Goal: Navigation & Orientation: Find specific page/section

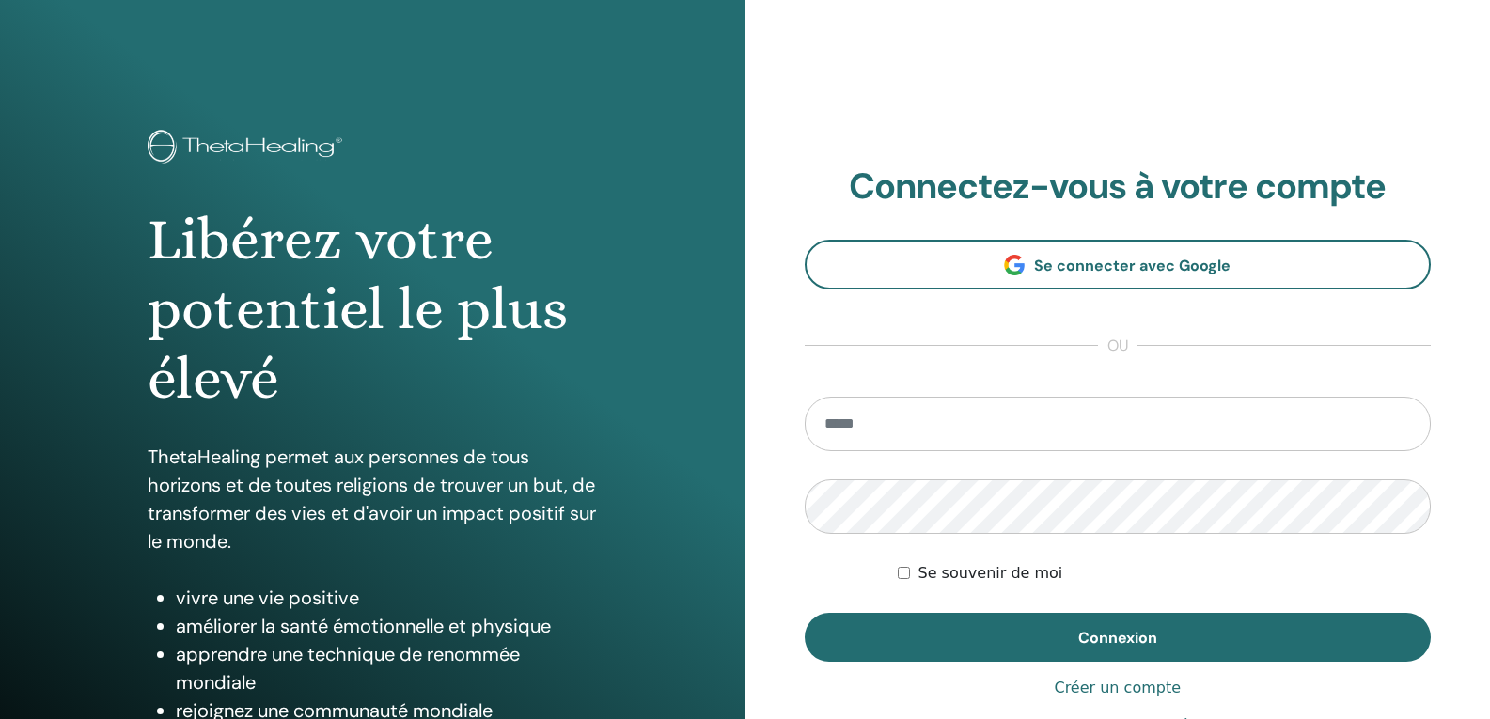
type input "**********"
click at [958, 565] on label "Se souvenir de moi" at bounding box center [989, 573] width 145 height 23
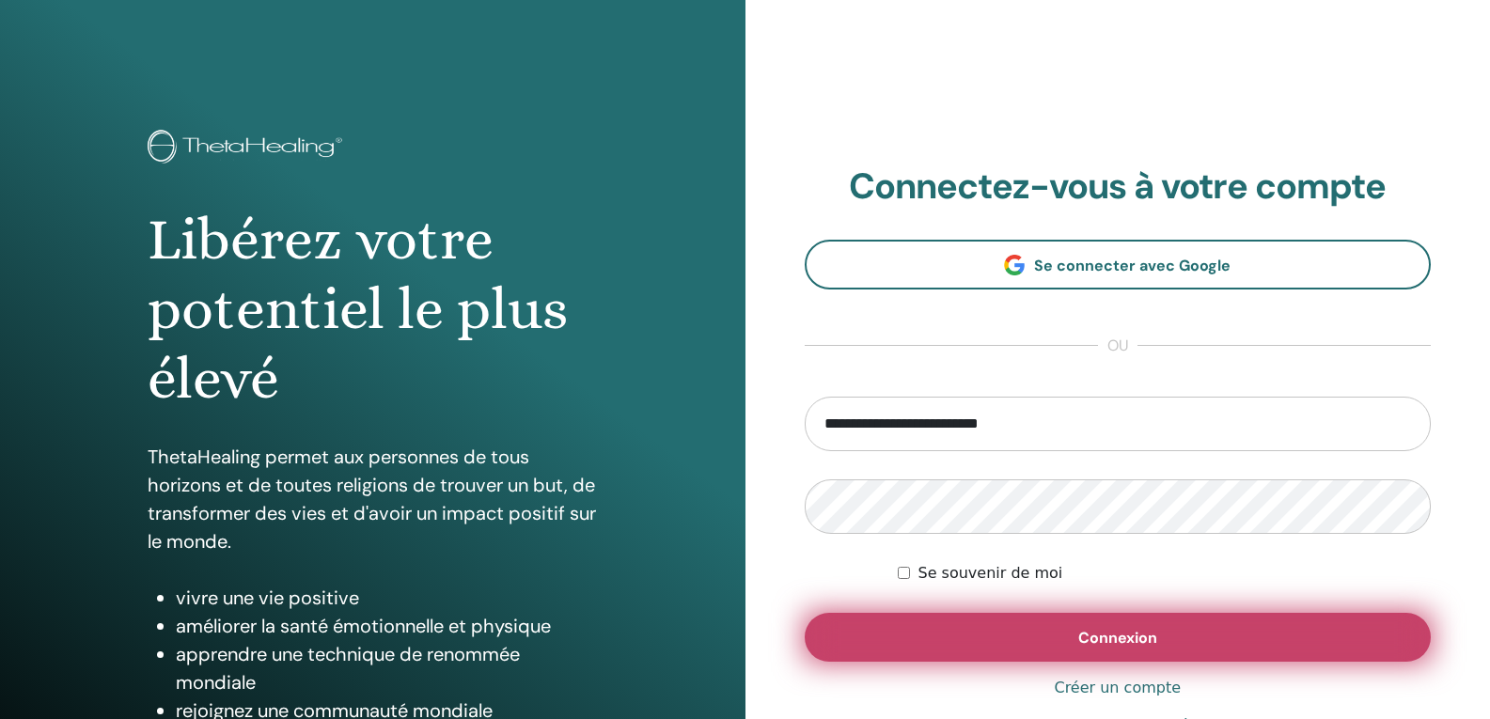
click at [999, 632] on button "Connexion" at bounding box center [1118, 637] width 627 height 49
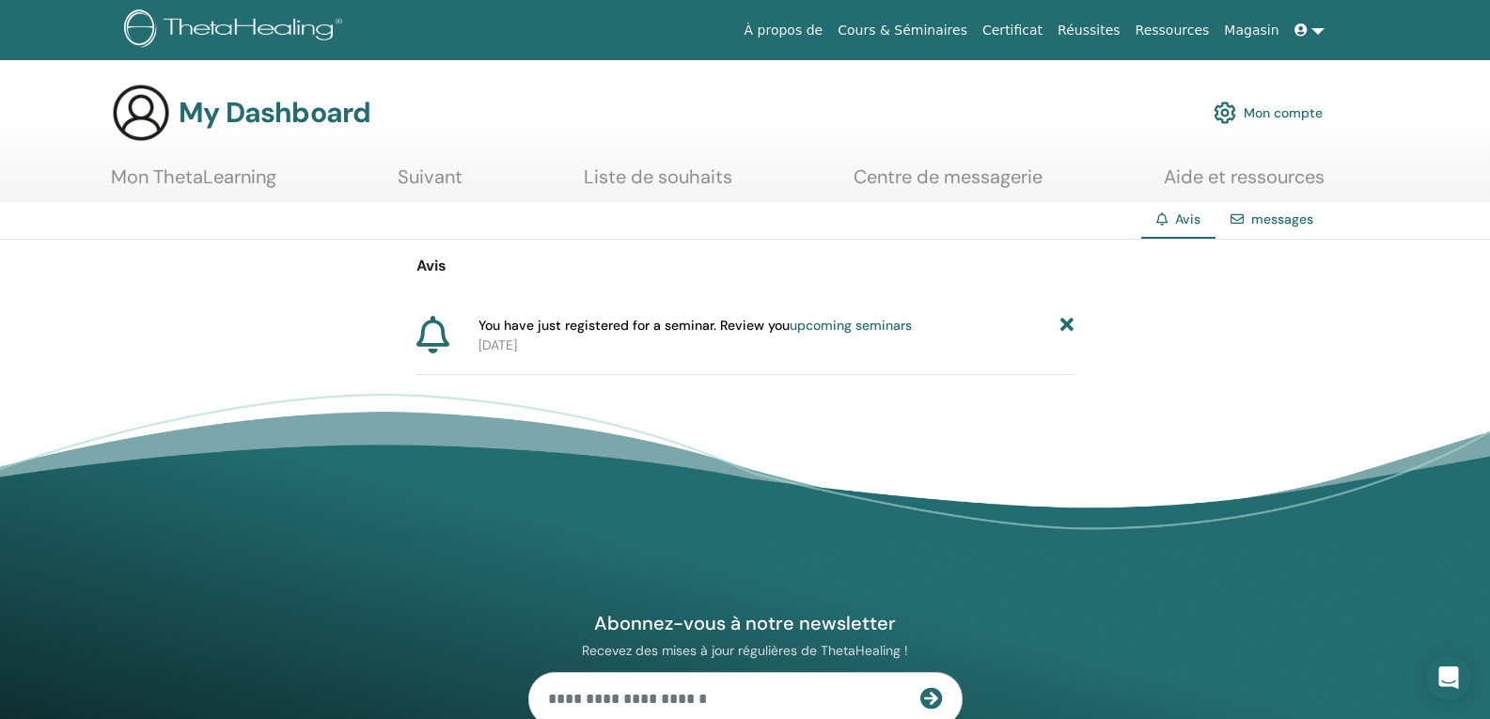
click at [252, 182] on link "Mon ThetaLearning" at bounding box center [193, 183] width 165 height 37
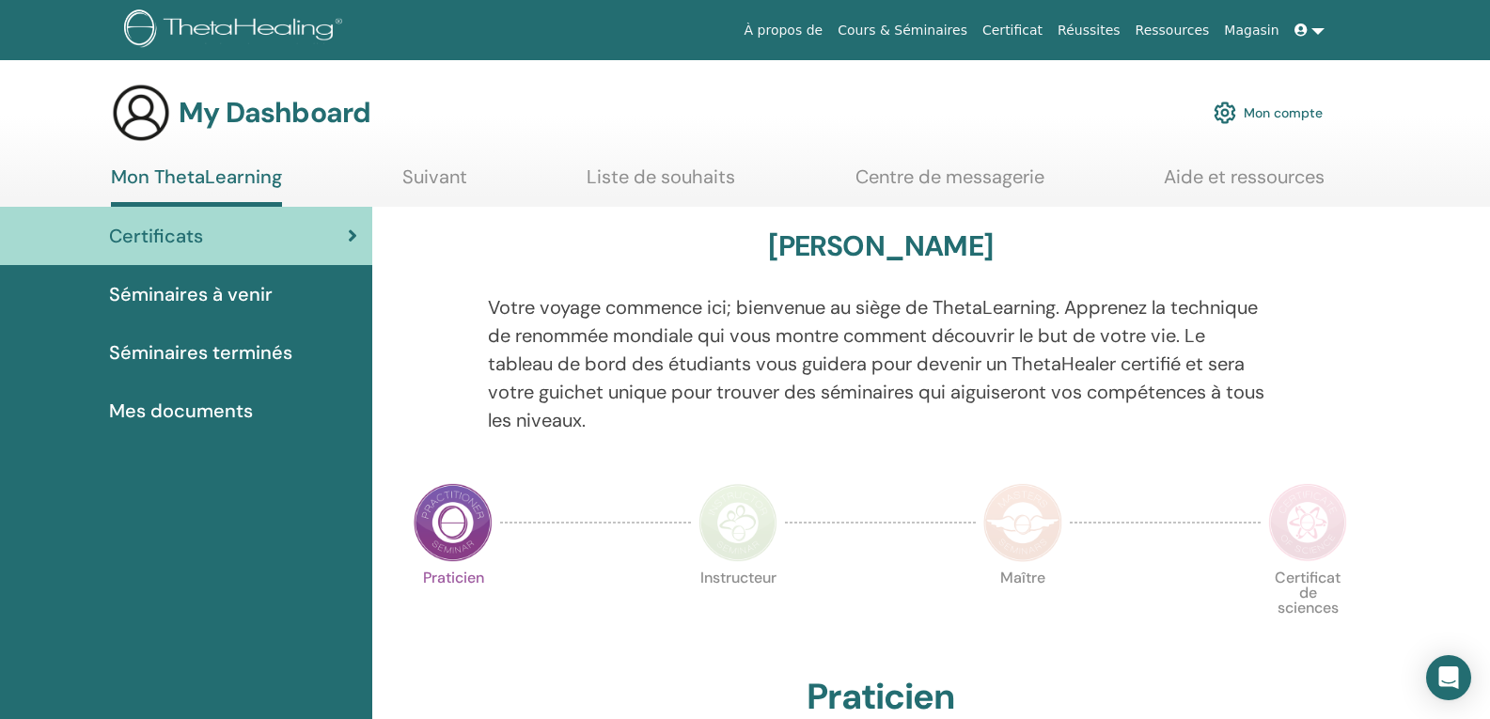
click at [264, 305] on span "Séminaires à venir" at bounding box center [191, 294] width 164 height 28
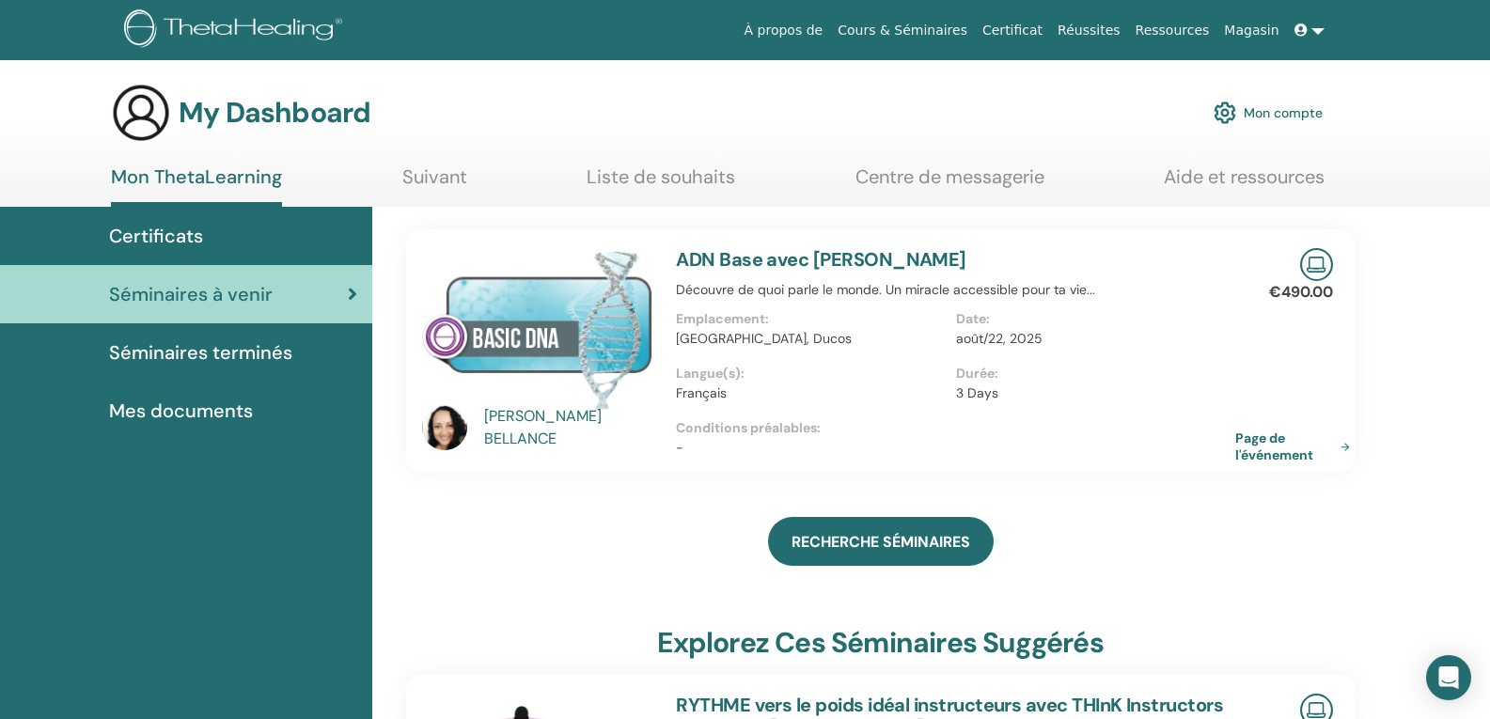
click at [176, 348] on span "Séminaires terminés" at bounding box center [200, 352] width 183 height 28
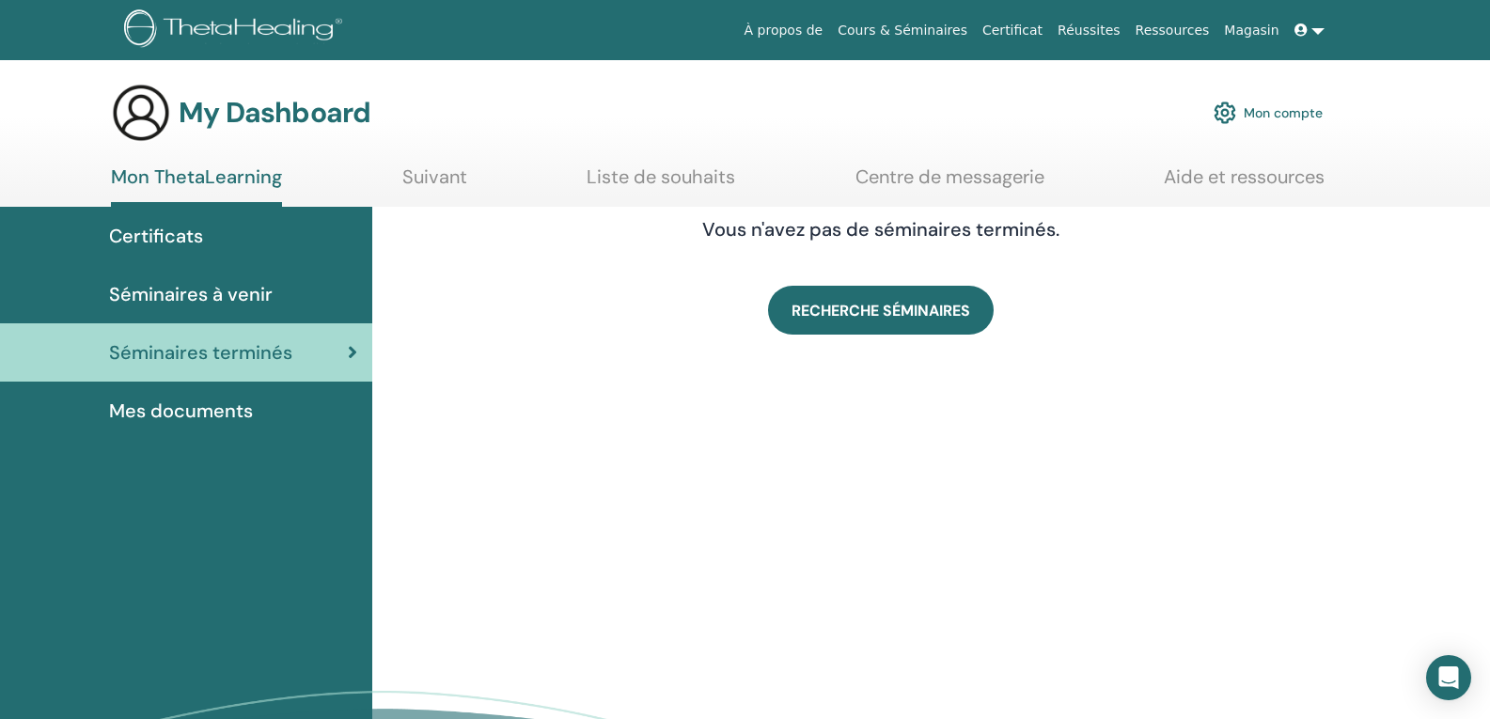
click at [216, 248] on div "Certificats" at bounding box center [186, 236] width 342 height 28
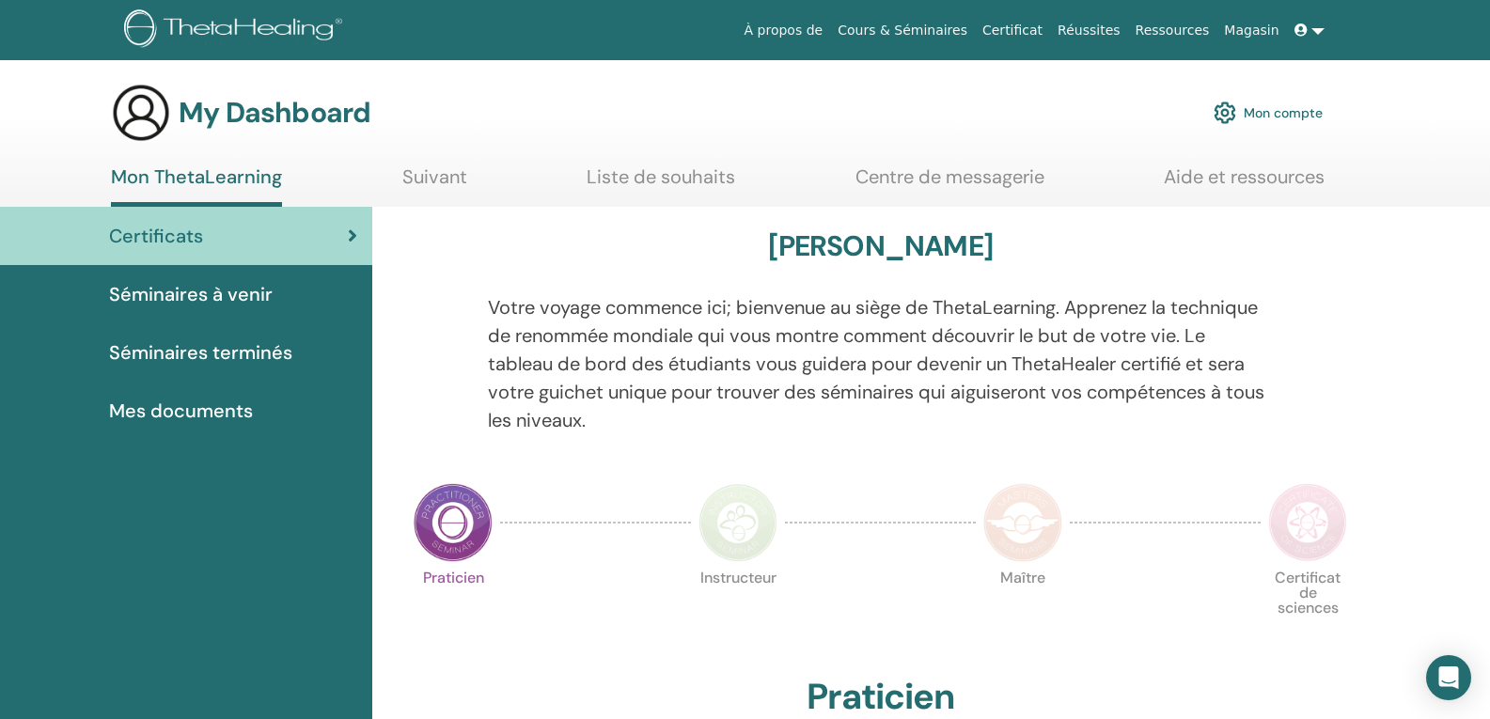
click at [232, 403] on span "Mes documents" at bounding box center [181, 411] width 144 height 28
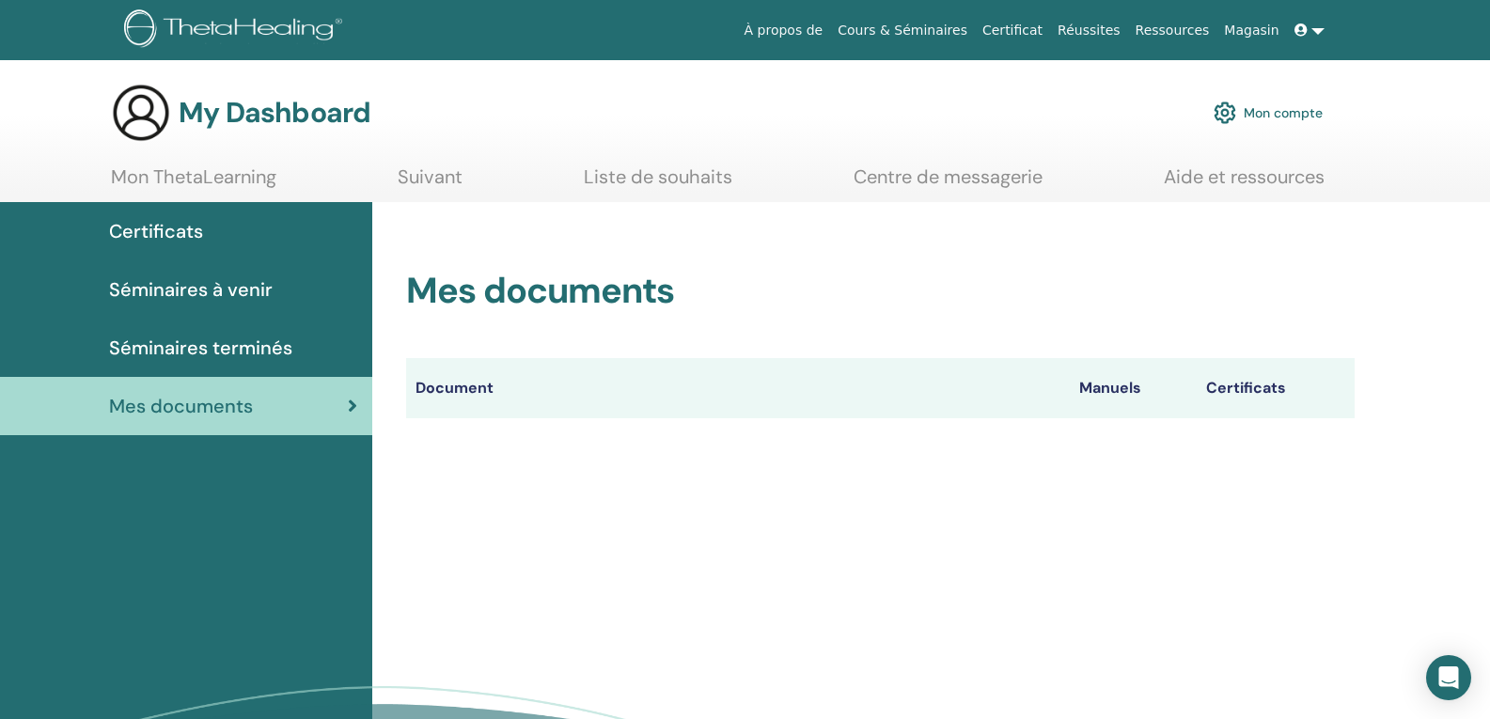
click at [252, 292] on span "Séminaires à venir" at bounding box center [191, 289] width 164 height 28
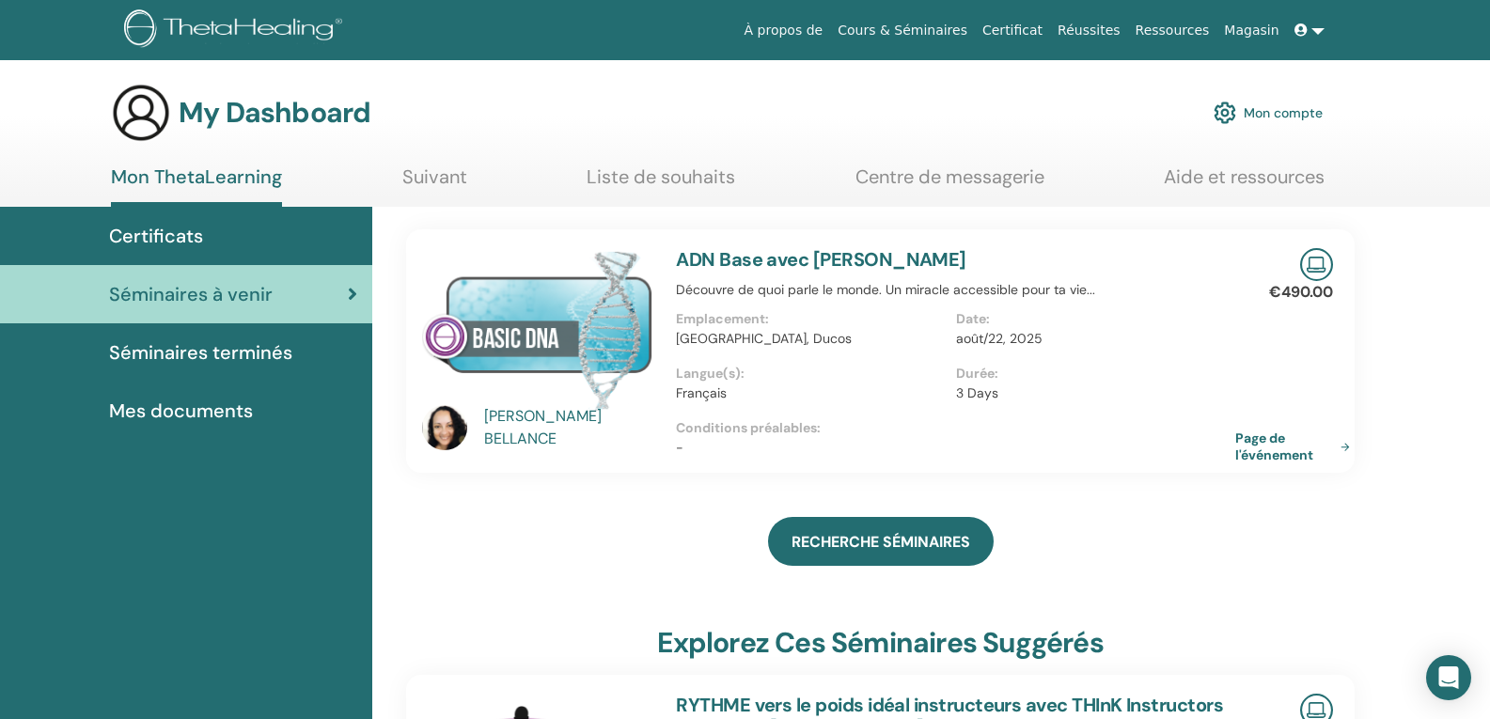
drag, startPoint x: 426, startPoint y: 177, endPoint x: 573, endPoint y: 174, distance: 147.6
click at [428, 177] on link "Suivant" at bounding box center [434, 183] width 65 height 37
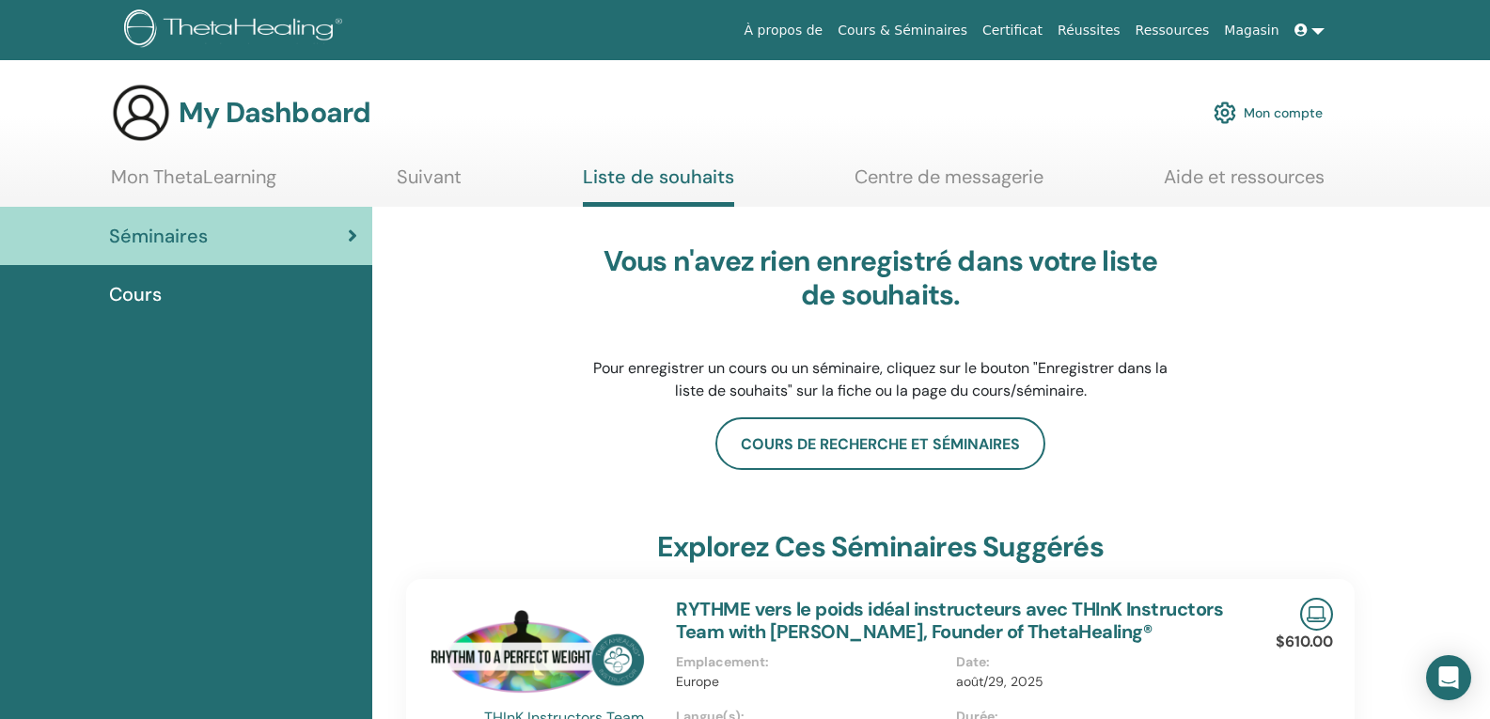
click at [956, 192] on link "Centre de messagerie" at bounding box center [948, 183] width 189 height 37
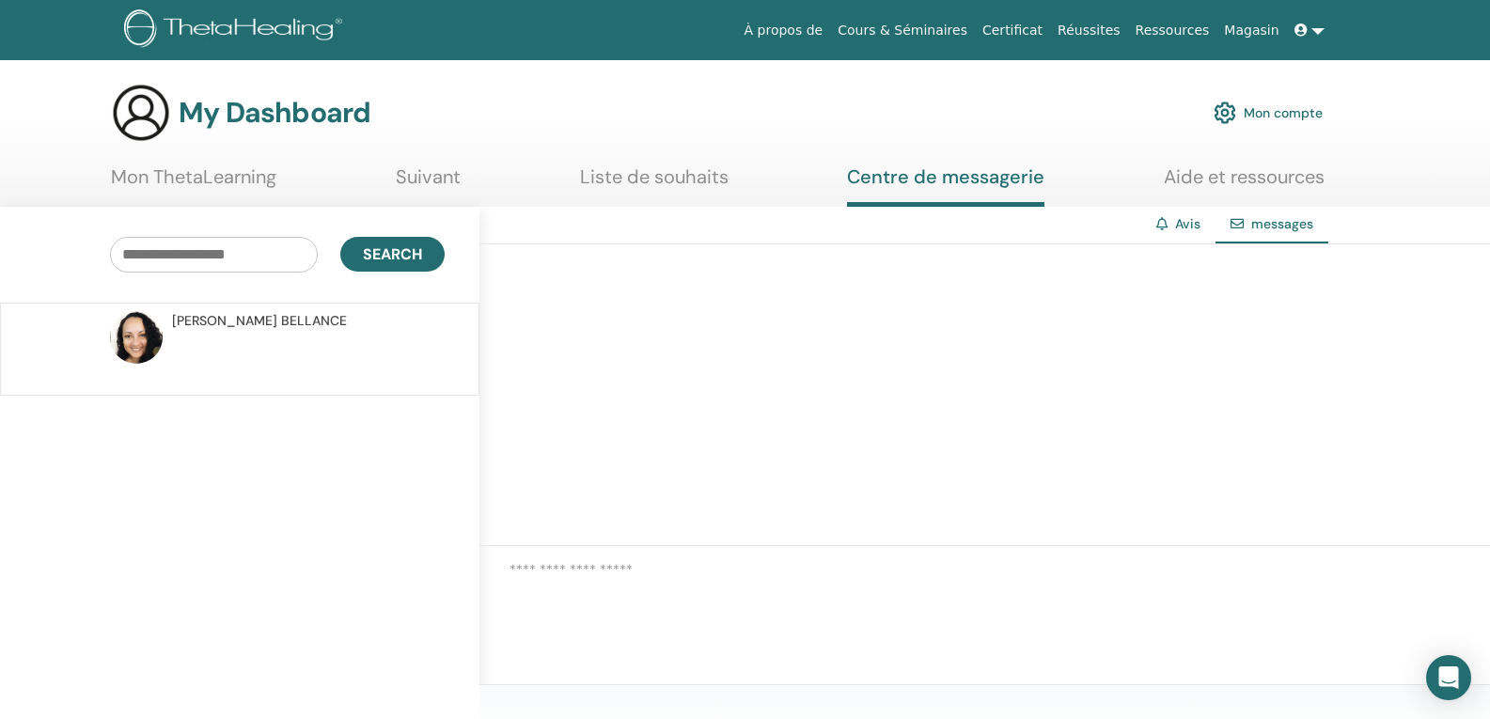
click at [226, 173] on link "Mon ThetaLearning" at bounding box center [193, 183] width 165 height 37
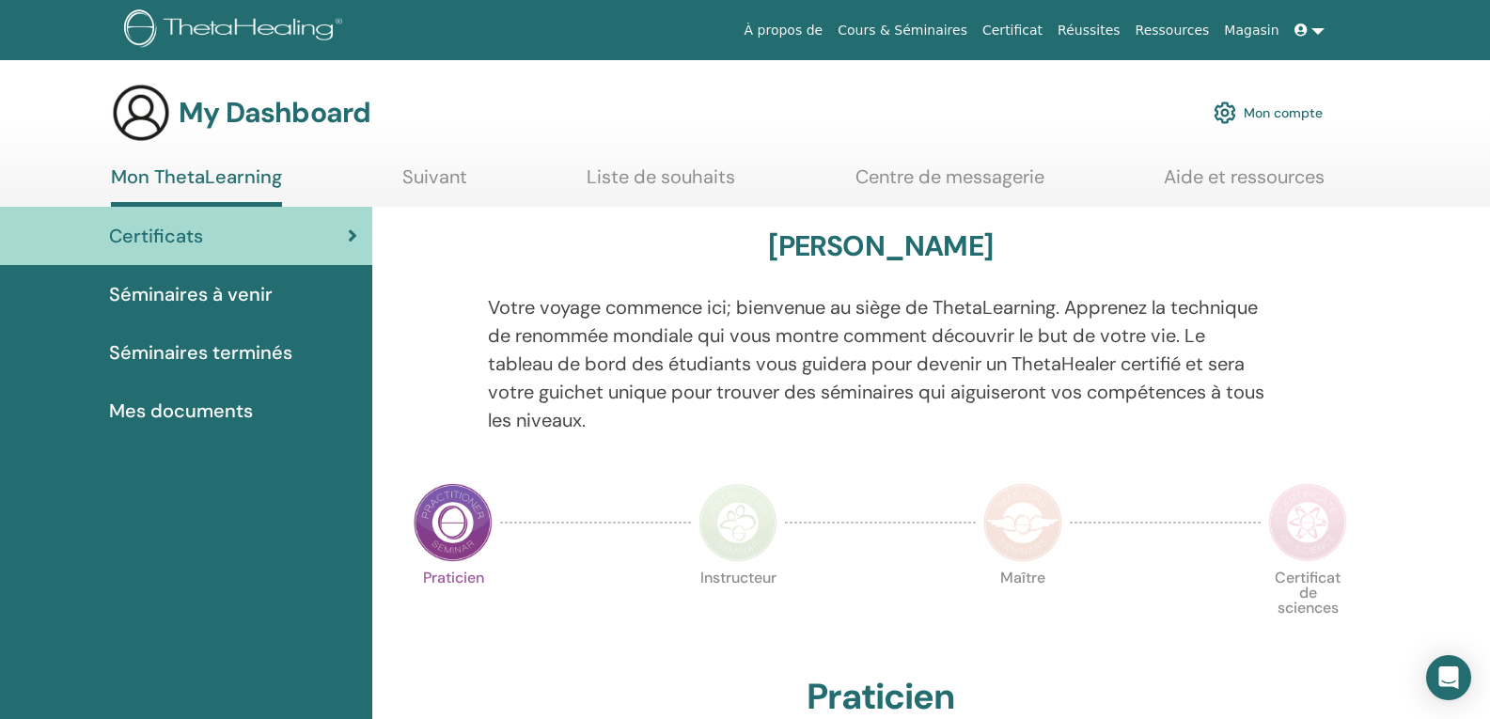
click at [227, 400] on span "Mes documents" at bounding box center [181, 411] width 144 height 28
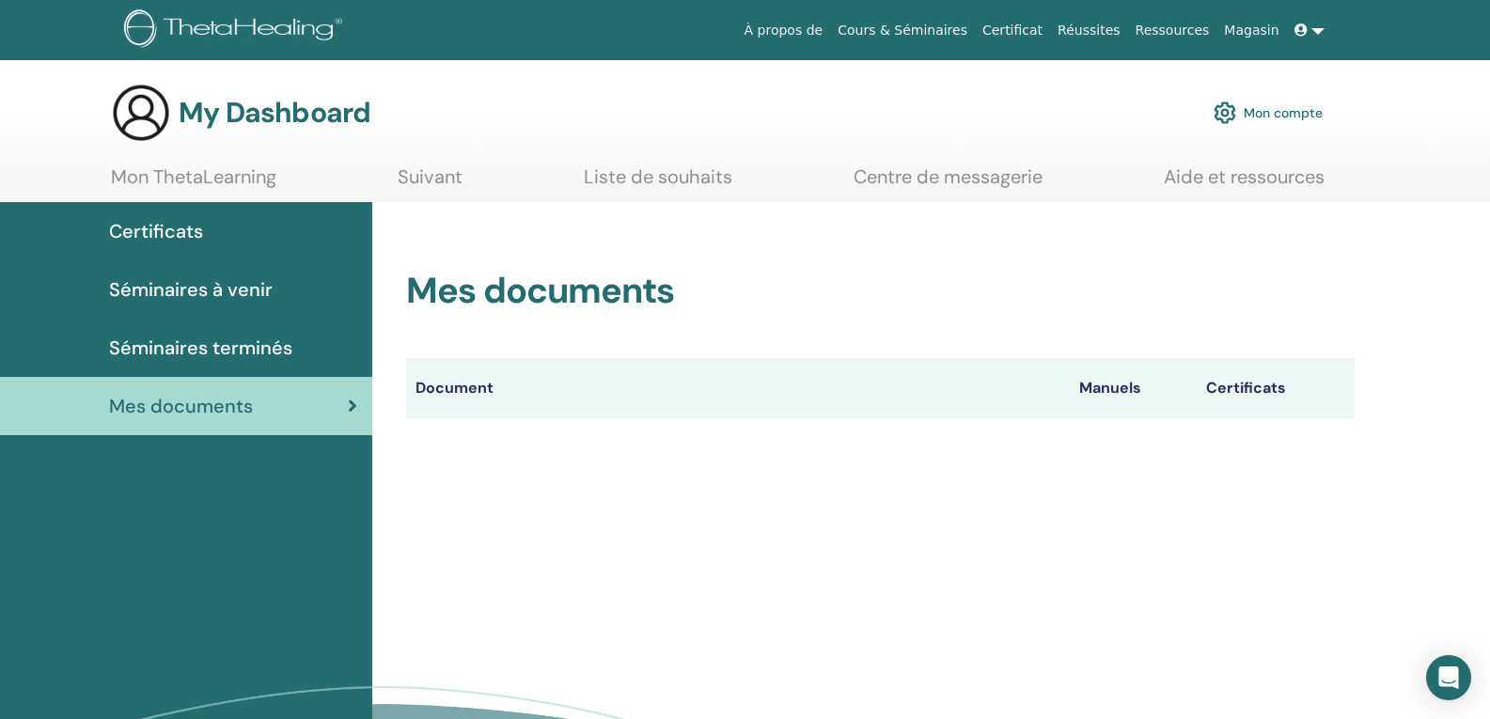
click at [225, 369] on link "Séminaires terminés" at bounding box center [186, 348] width 372 height 58
click at [234, 351] on span "Séminaires terminés" at bounding box center [200, 348] width 183 height 28
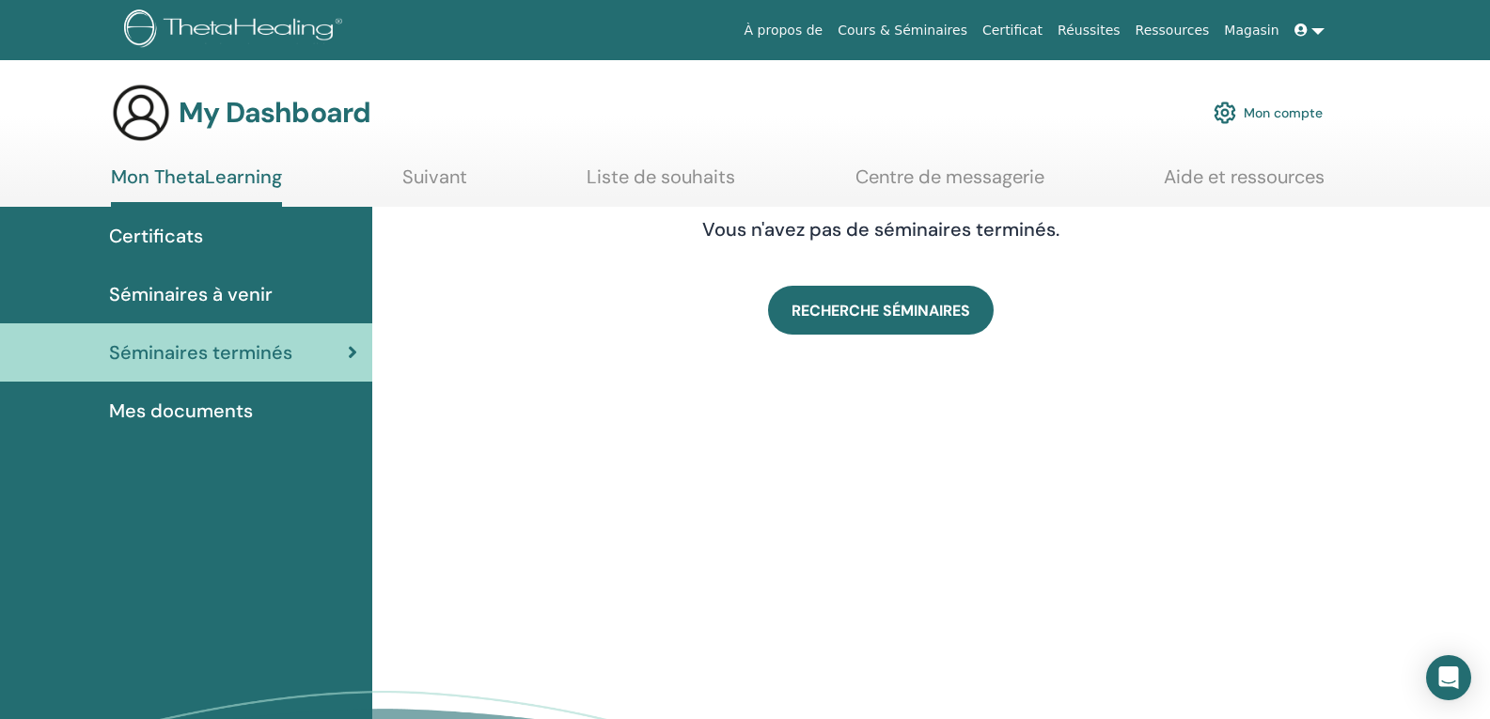
click at [230, 287] on span "Séminaires à venir" at bounding box center [191, 294] width 164 height 28
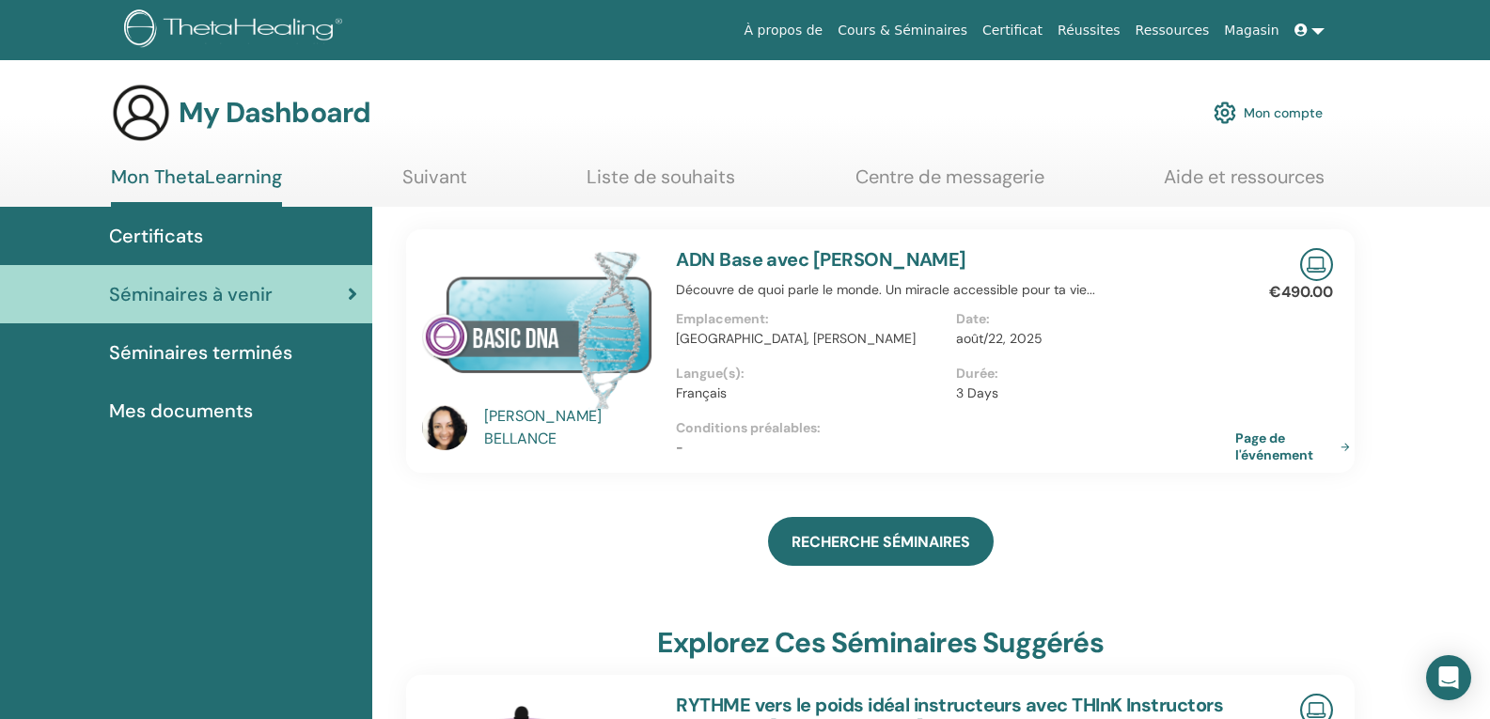
click at [1309, 35] on span at bounding box center [1302, 30] width 17 height 15
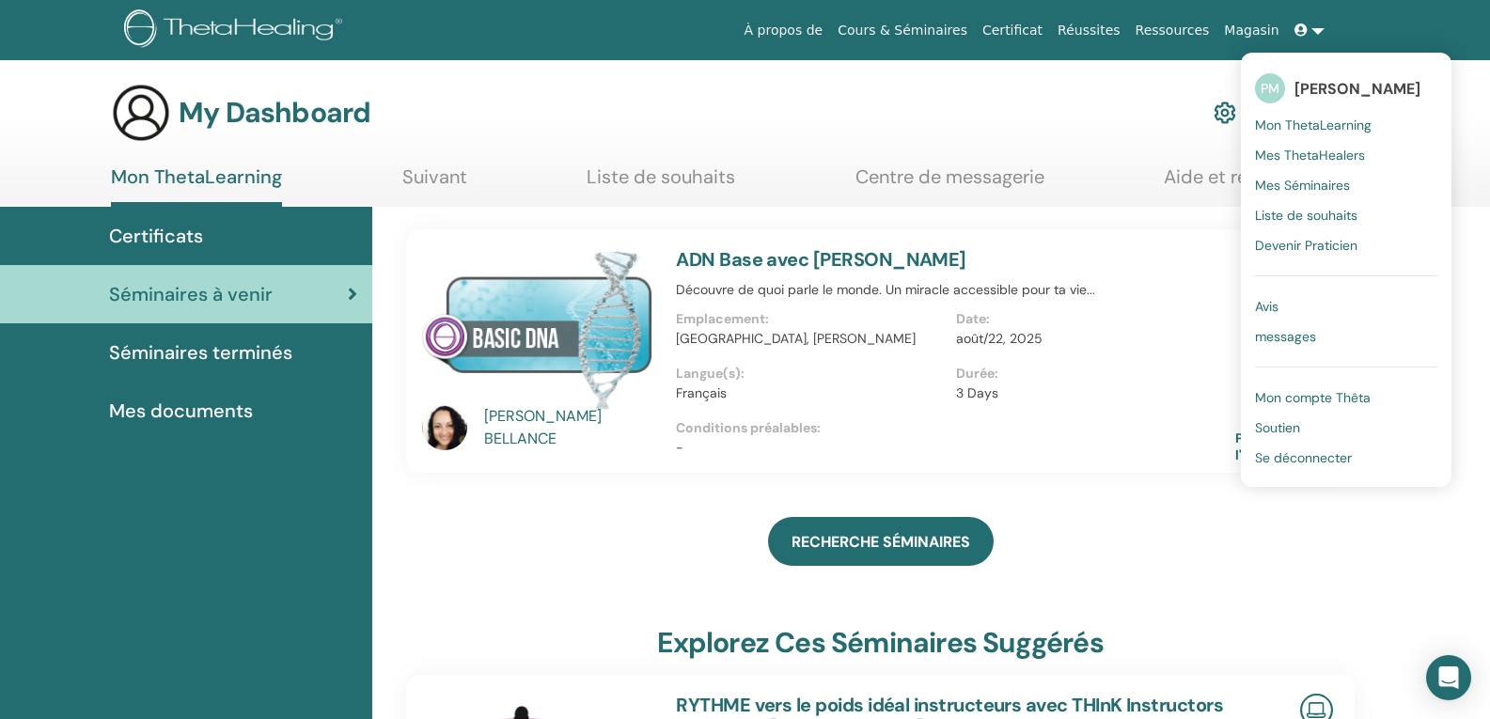
click at [1316, 457] on span "Se déconnecter" at bounding box center [1303, 457] width 97 height 17
